Goal: Task Accomplishment & Management: Use online tool/utility

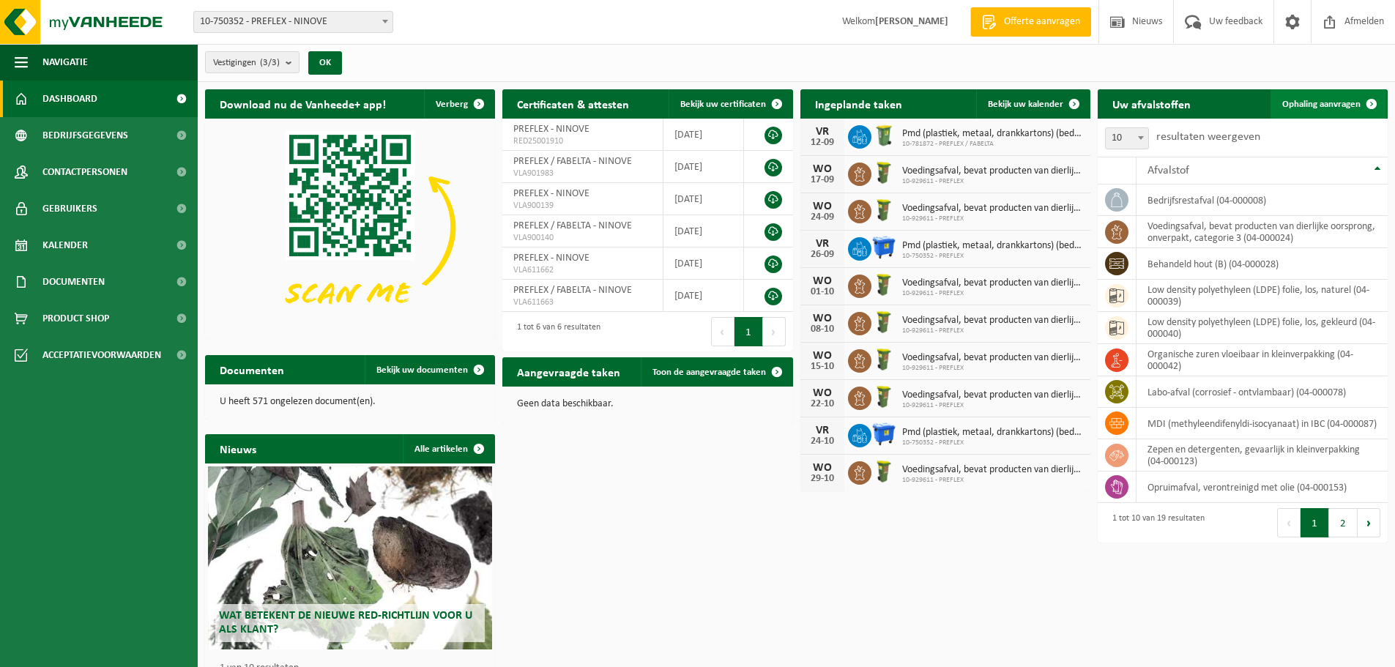
click at [1336, 101] on span "Ophaling aanvragen" at bounding box center [1321, 105] width 78 height 10
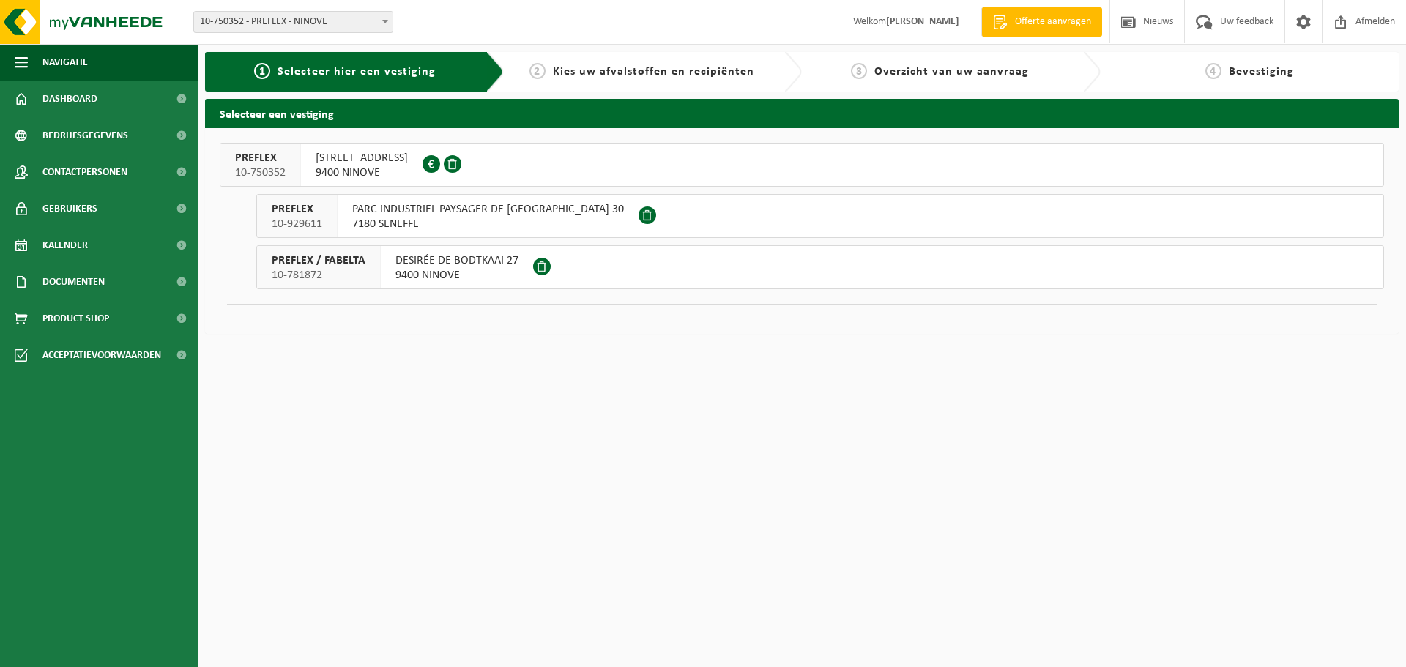
click at [379, 161] on span "ELISABETHLAAN 153" at bounding box center [362, 158] width 92 height 15
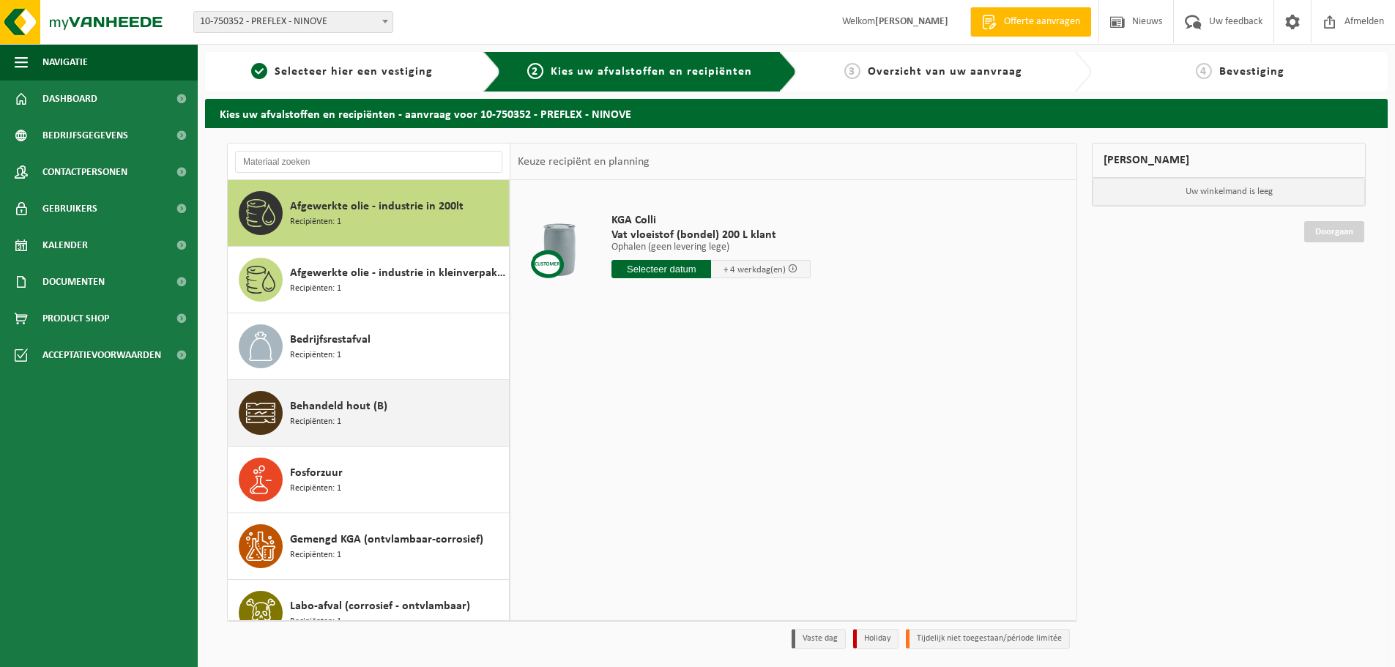
click at [319, 398] on span "Behandeld hout (B)" at bounding box center [338, 407] width 97 height 18
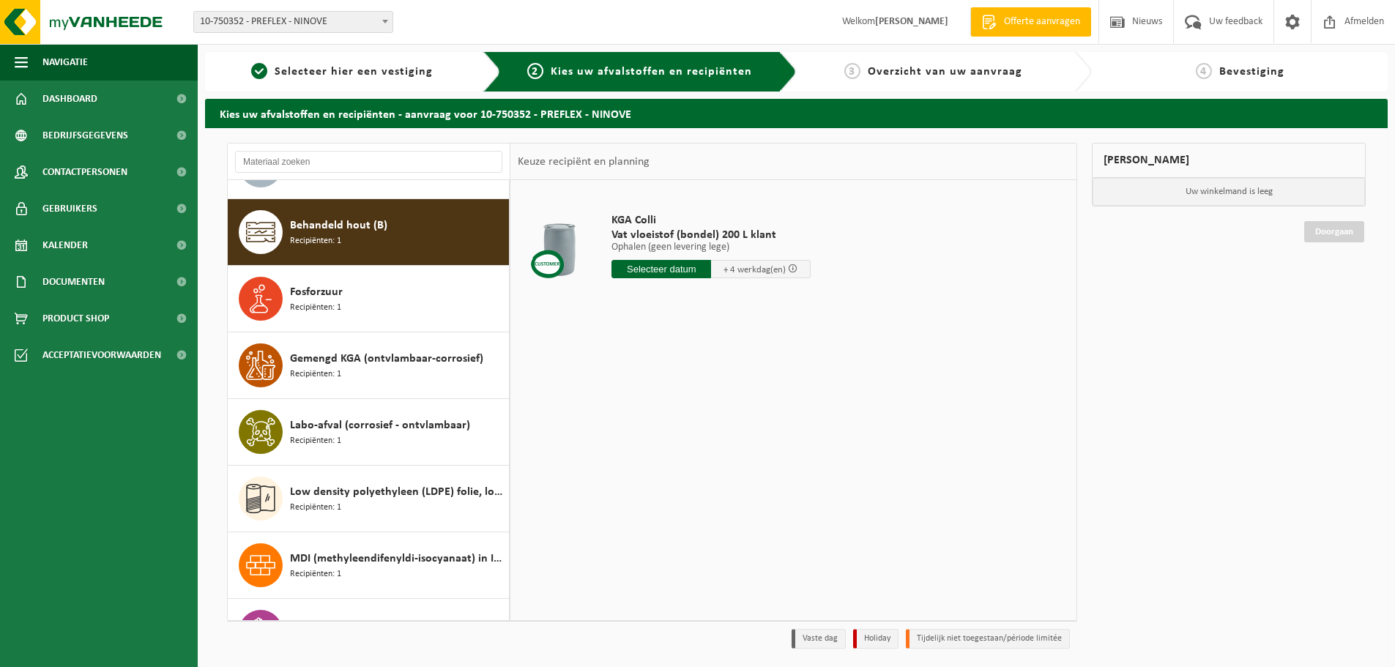
scroll to position [200, 0]
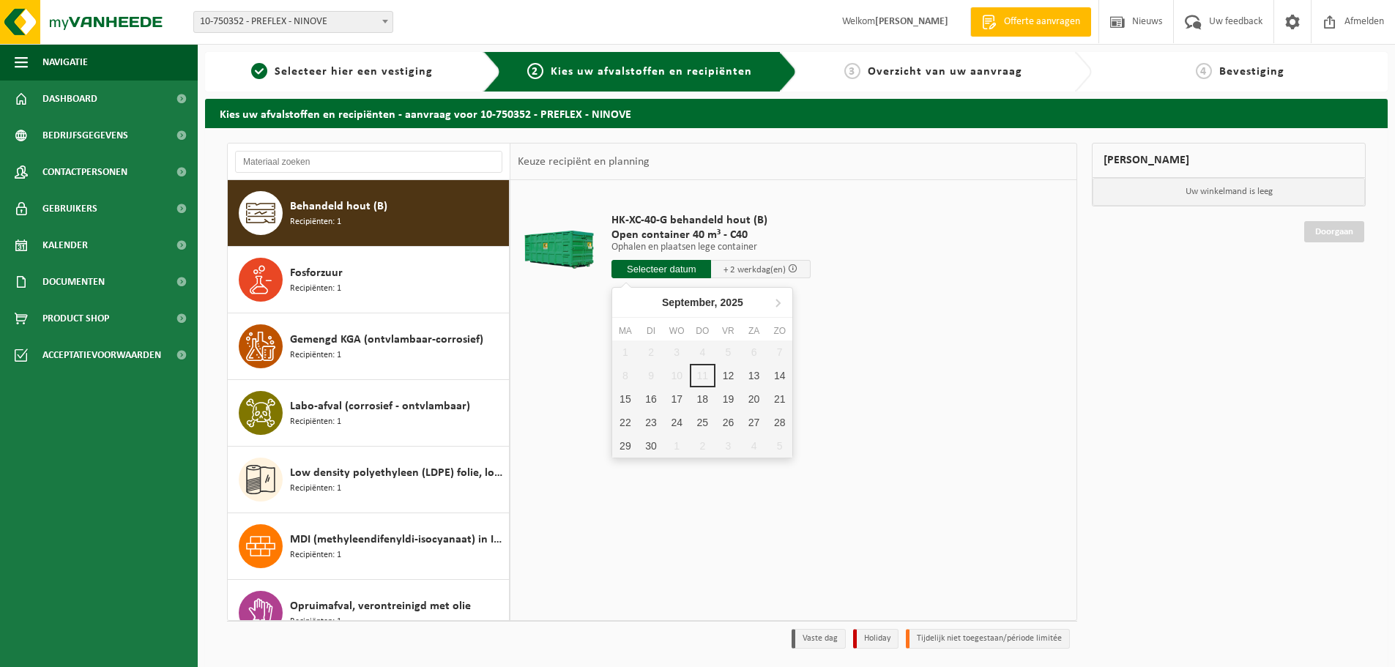
click at [653, 276] on input "text" at bounding box center [662, 269] width 100 height 18
click at [628, 397] on div "15" at bounding box center [625, 398] width 26 height 23
type input "Van 2025-09-15"
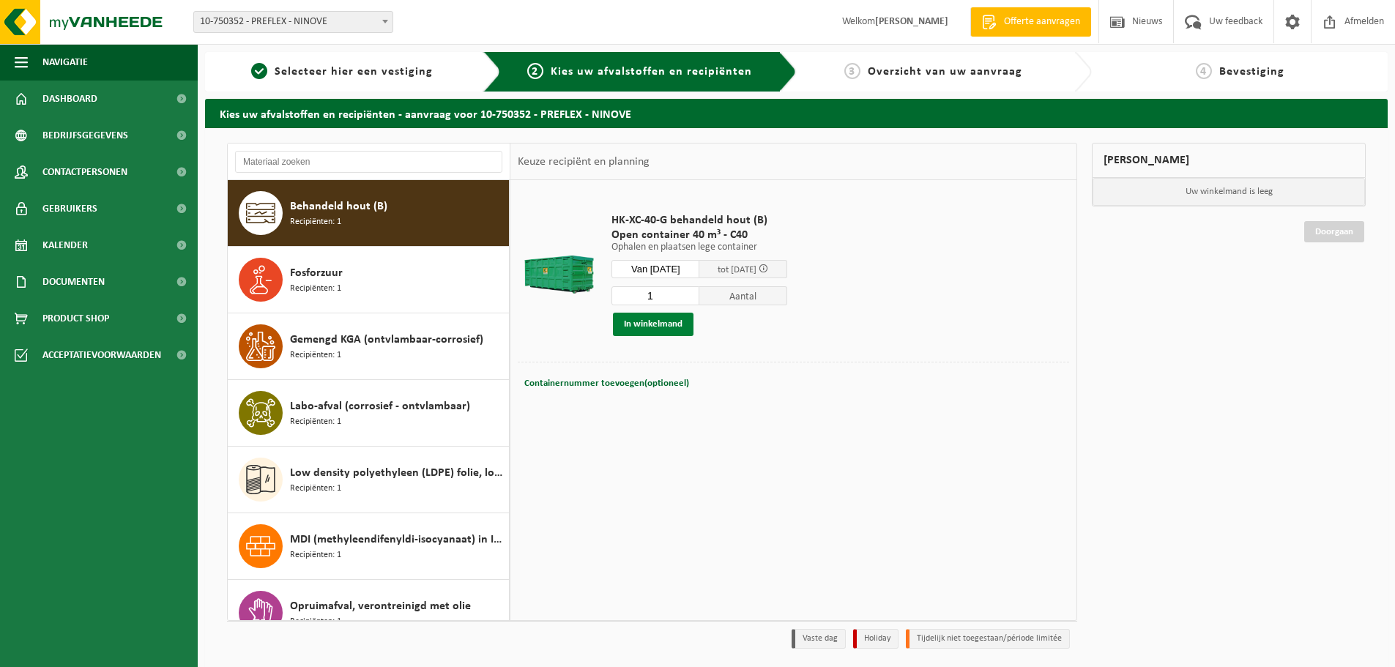
click at [655, 319] on button "In winkelmand" at bounding box center [653, 324] width 81 height 23
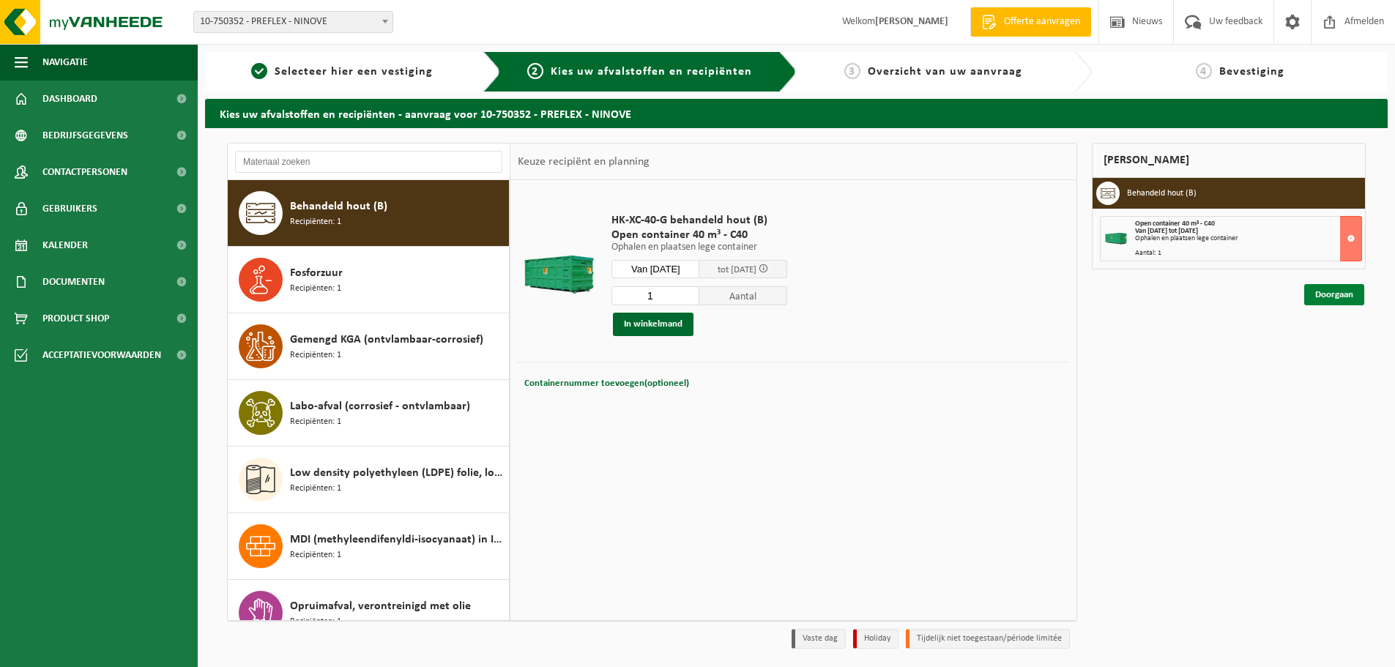
click at [1318, 297] on link "Doorgaan" at bounding box center [1334, 294] width 60 height 21
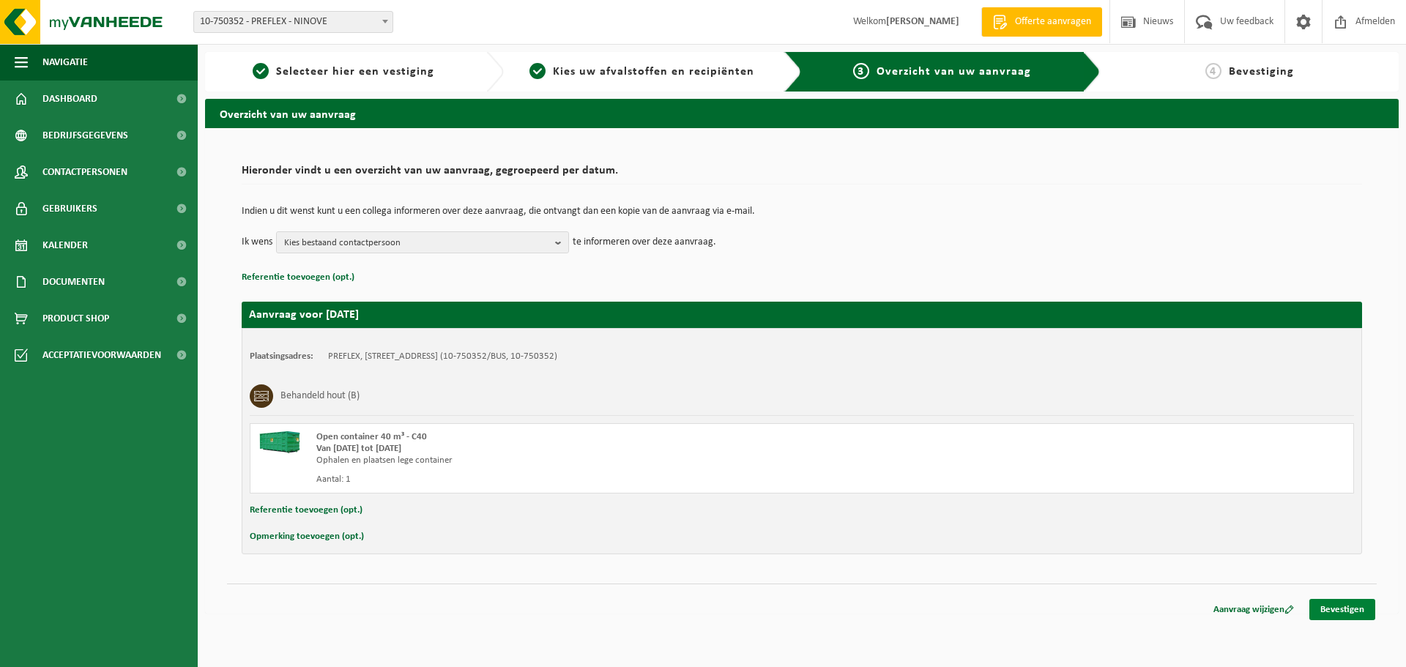
click at [1330, 609] on link "Bevestigen" at bounding box center [1343, 609] width 66 height 21
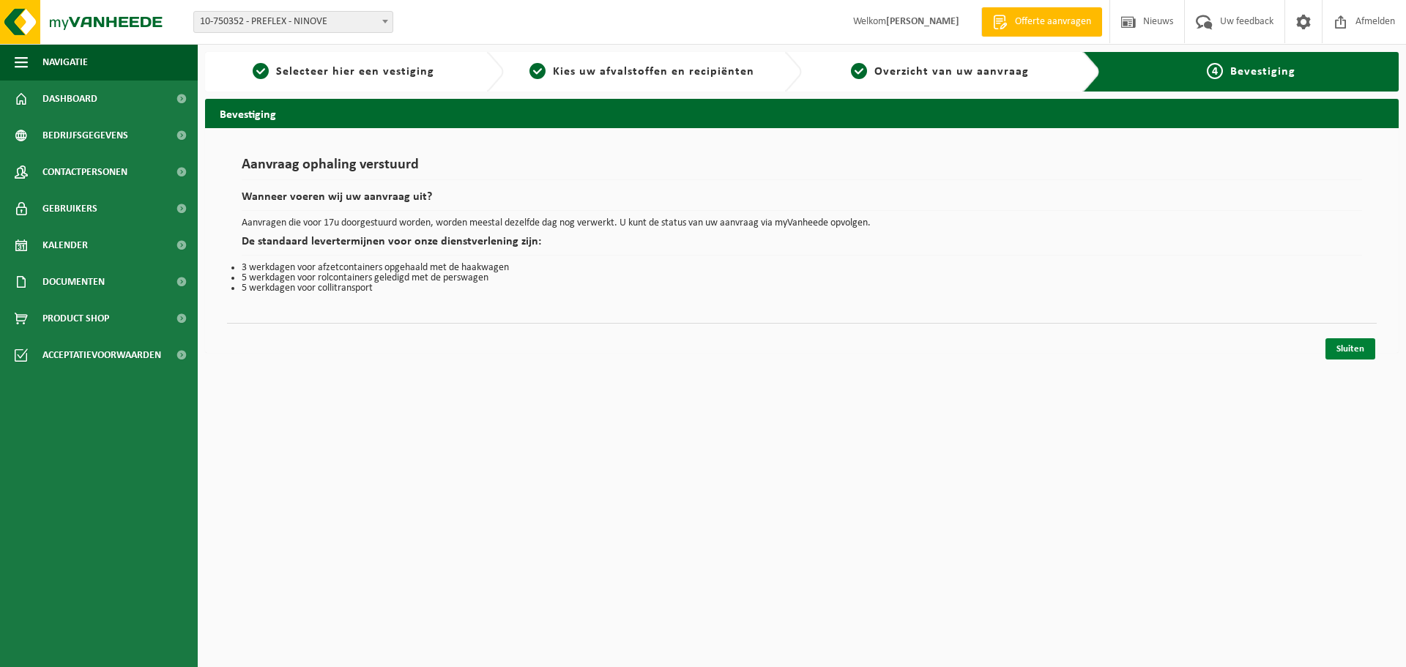
click at [1357, 340] on link "Sluiten" at bounding box center [1351, 348] width 50 height 21
